Goal: Task Accomplishment & Management: Manage account settings

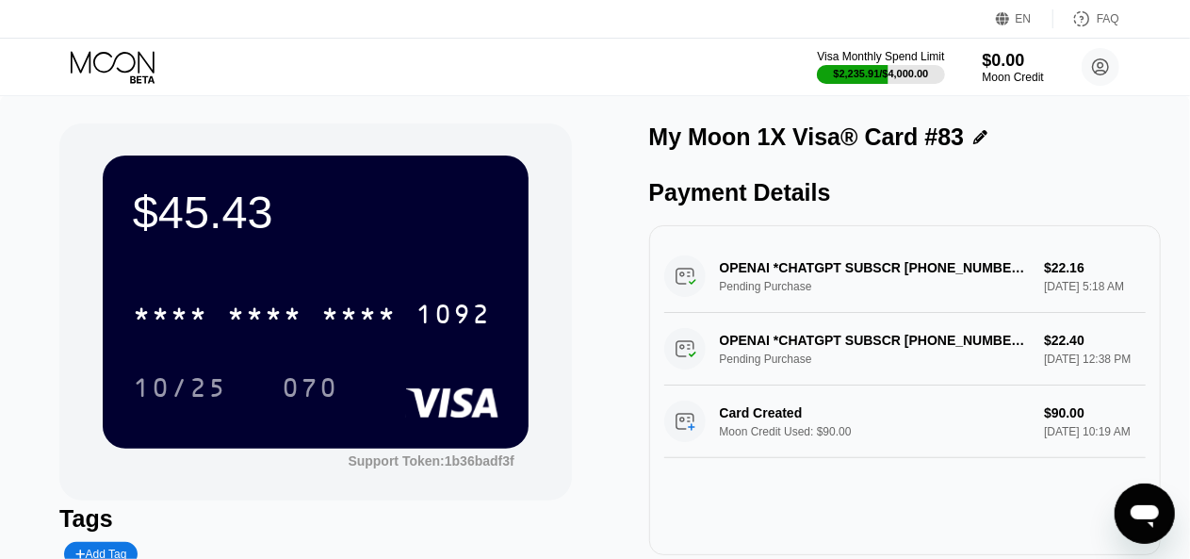
click at [119, 67] on icon at bounding box center [115, 67] width 88 height 33
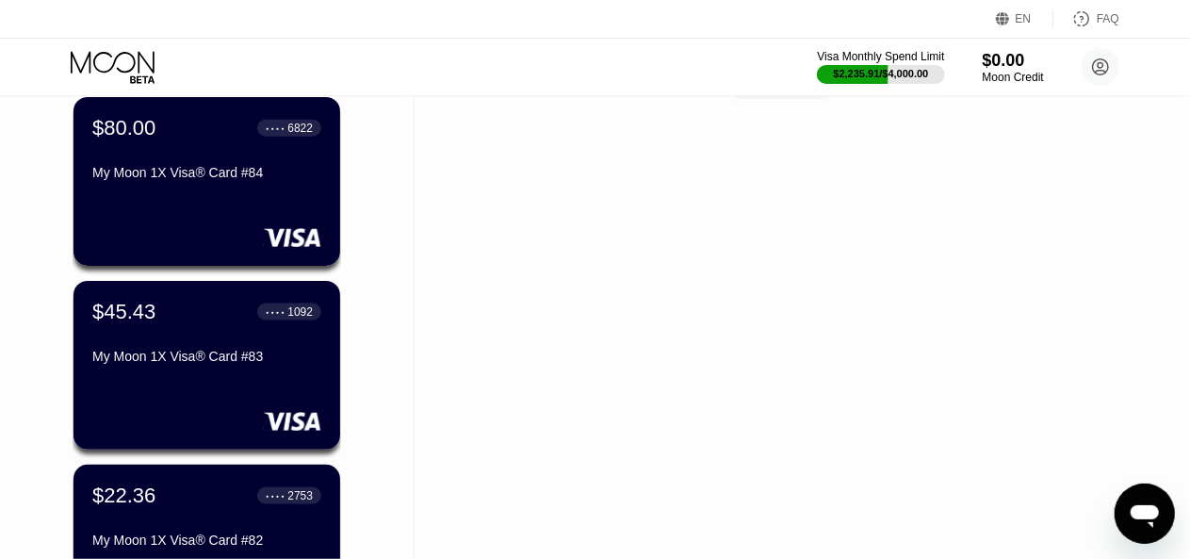
scroll to position [1225, 0]
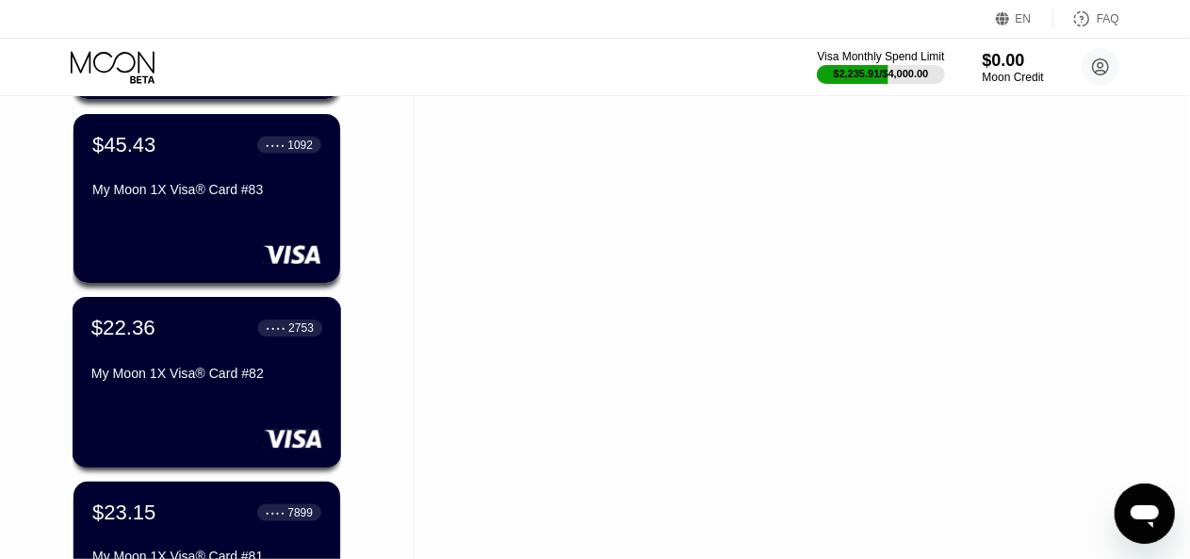
click at [252, 335] on div "$22.36 ● ● ● ● 2753" at bounding box center [206, 328] width 231 height 24
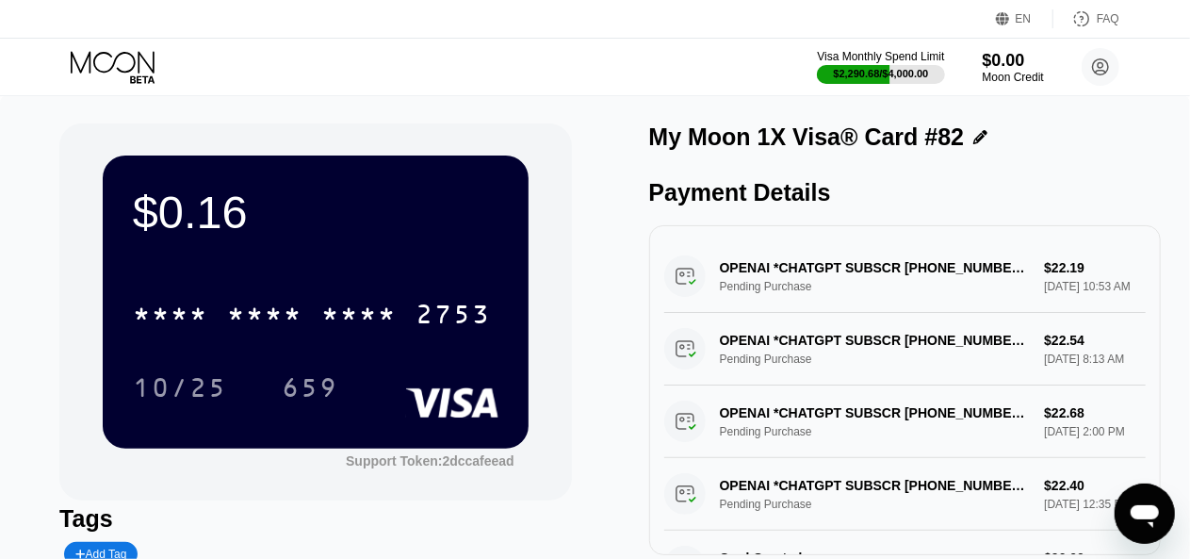
click at [107, 71] on icon at bounding box center [115, 67] width 88 height 33
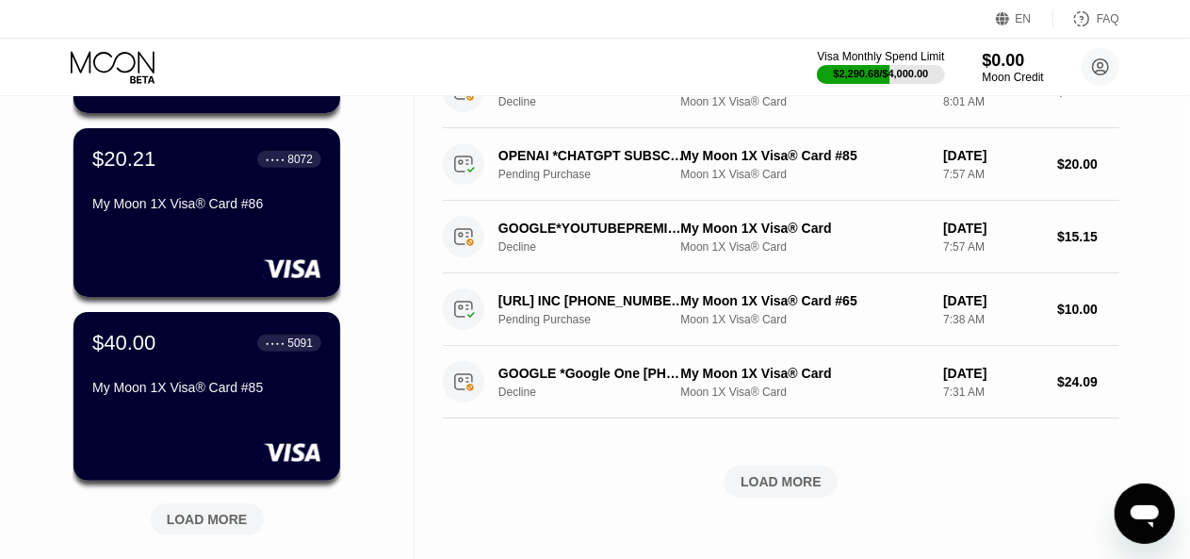
scroll to position [754, 0]
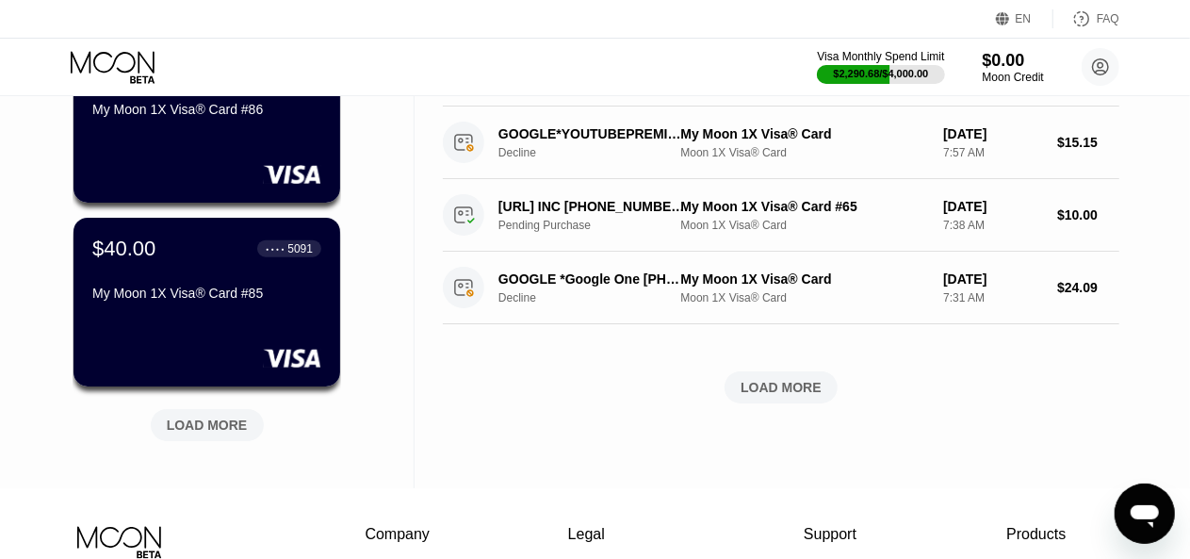
click at [215, 421] on div "LOAD MORE" at bounding box center [207, 424] width 81 height 17
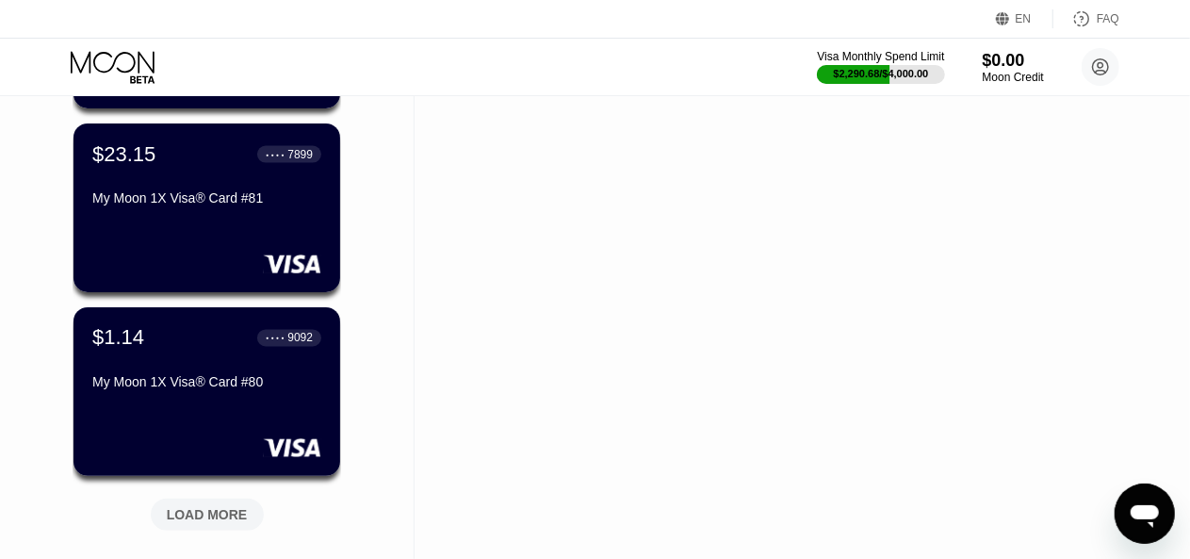
scroll to position [1696, 0]
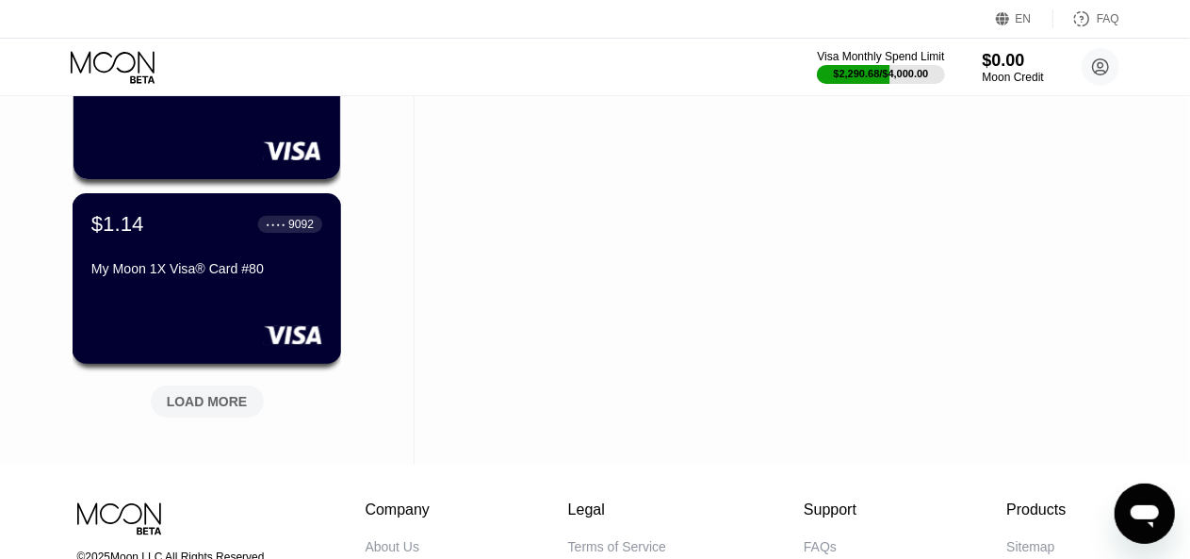
click at [173, 262] on div "$1.14 ● ● ● ● 9092 My Moon 1X Visa® Card #80" at bounding box center [206, 248] width 231 height 73
